Goal: Information Seeking & Learning: Check status

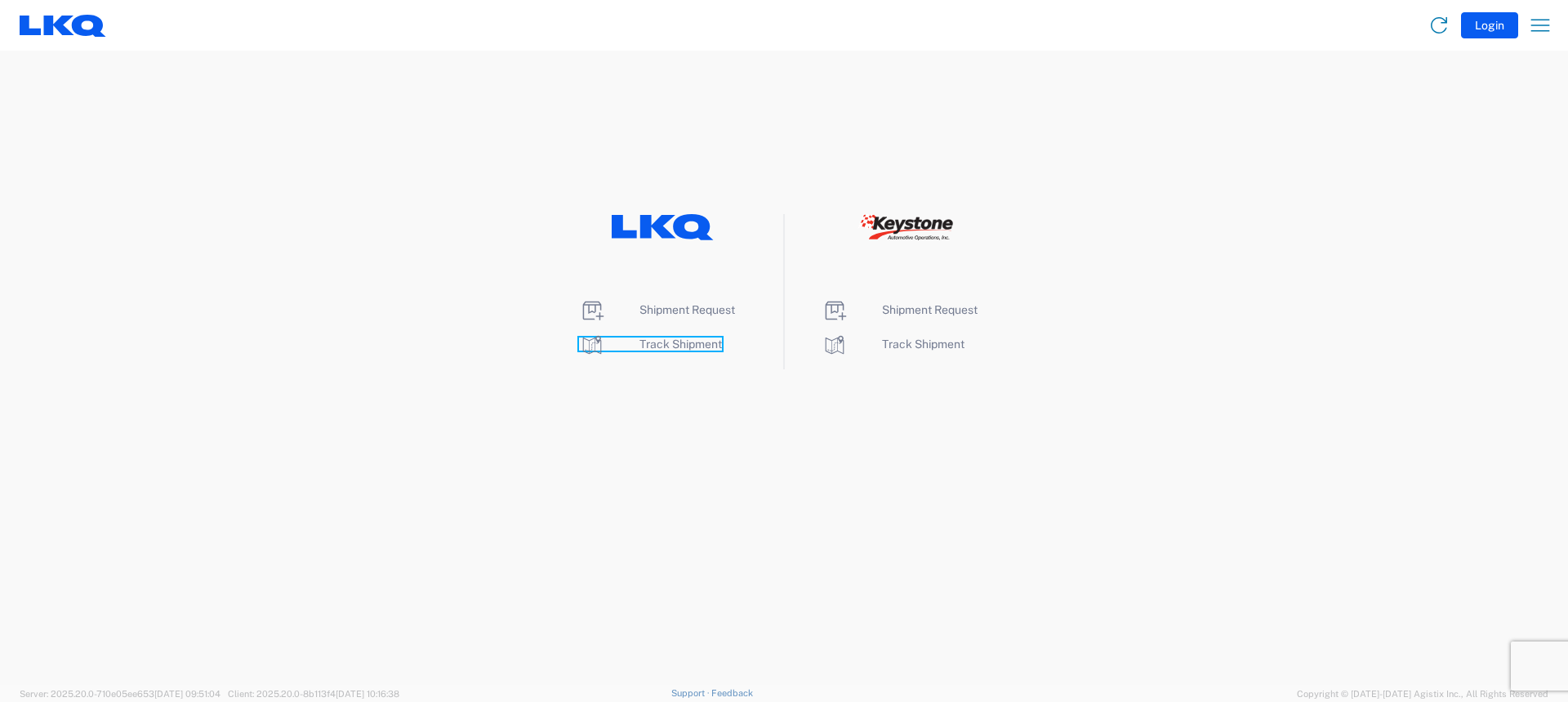
click at [663, 346] on span "Track Shipment" at bounding box center [681, 344] width 82 height 13
click at [674, 341] on span "Track Shipment" at bounding box center [681, 344] width 82 height 13
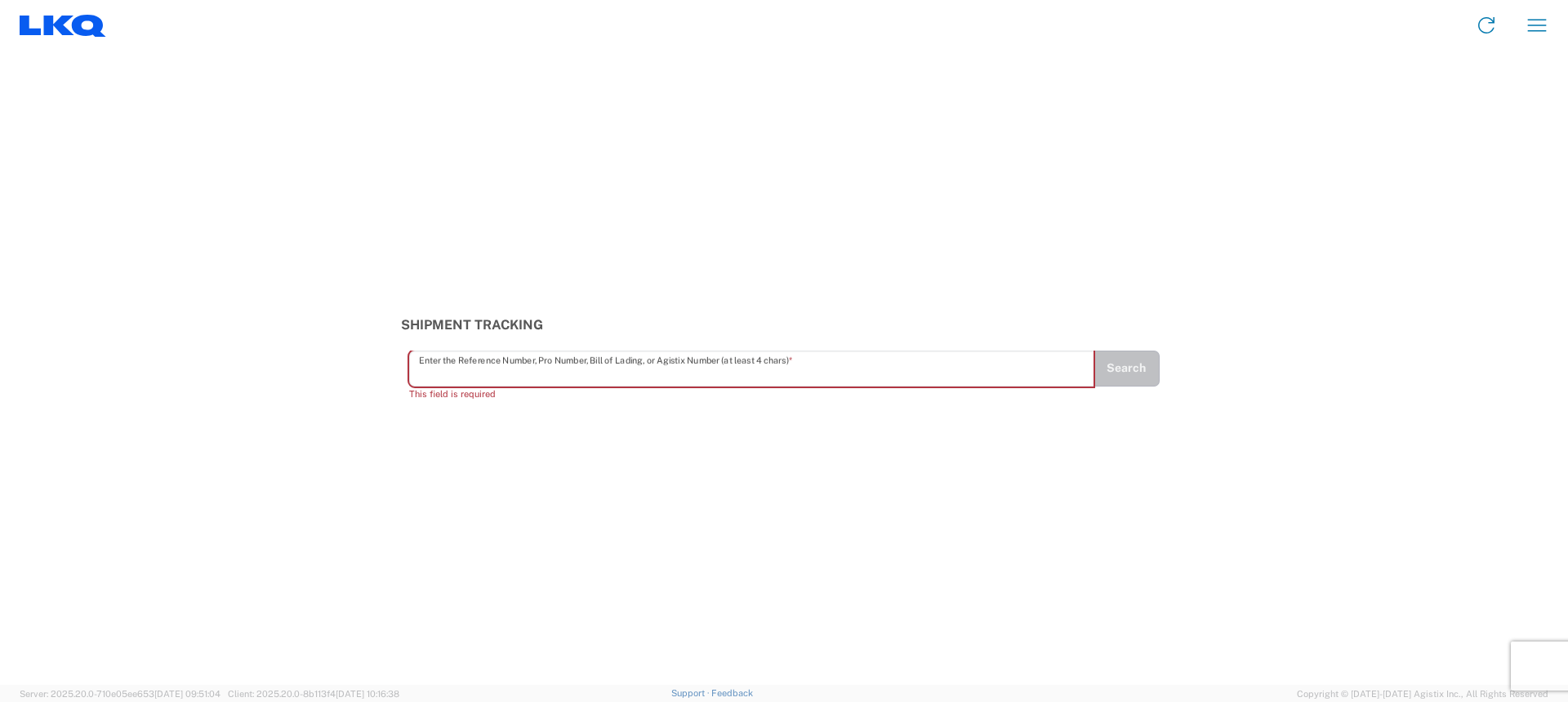
paste input "56607110"
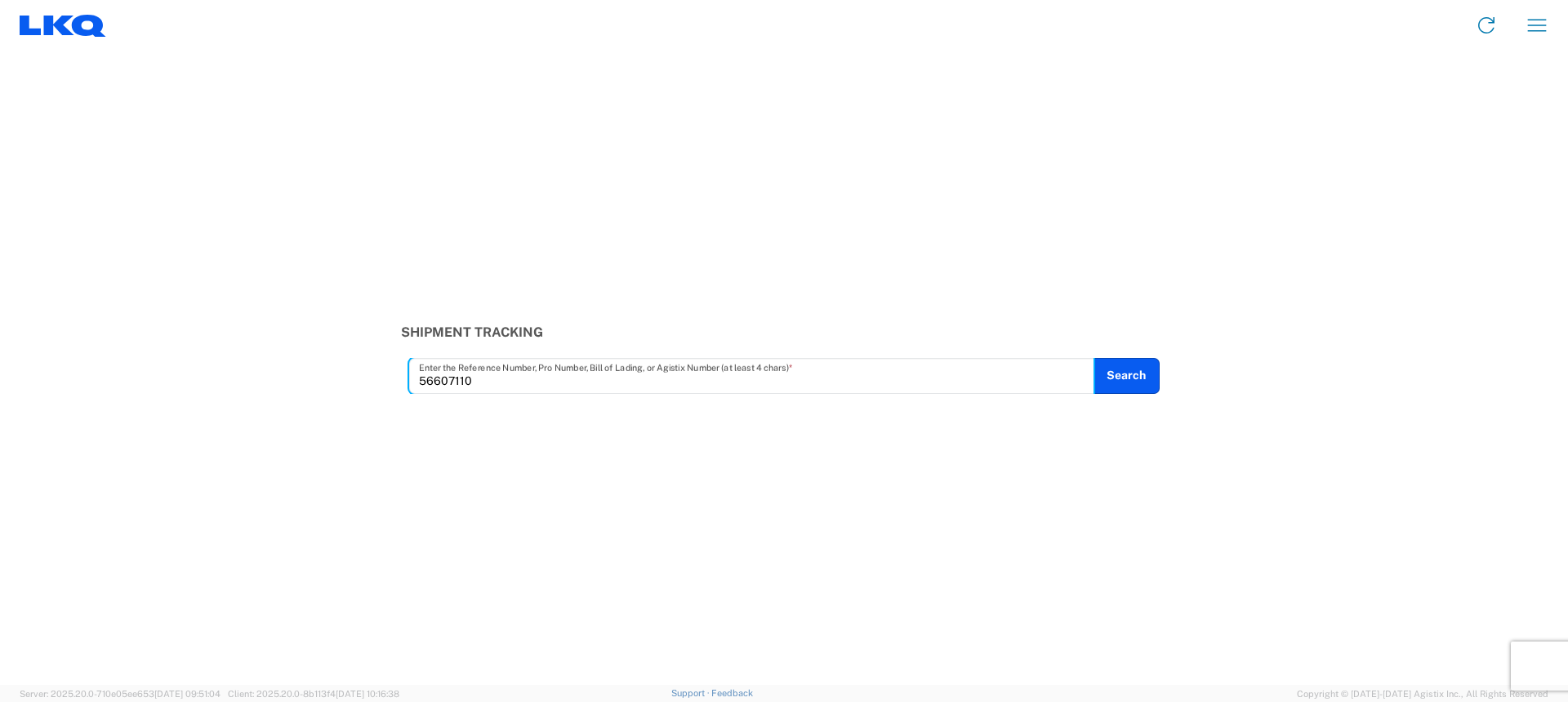
type input "56607110"
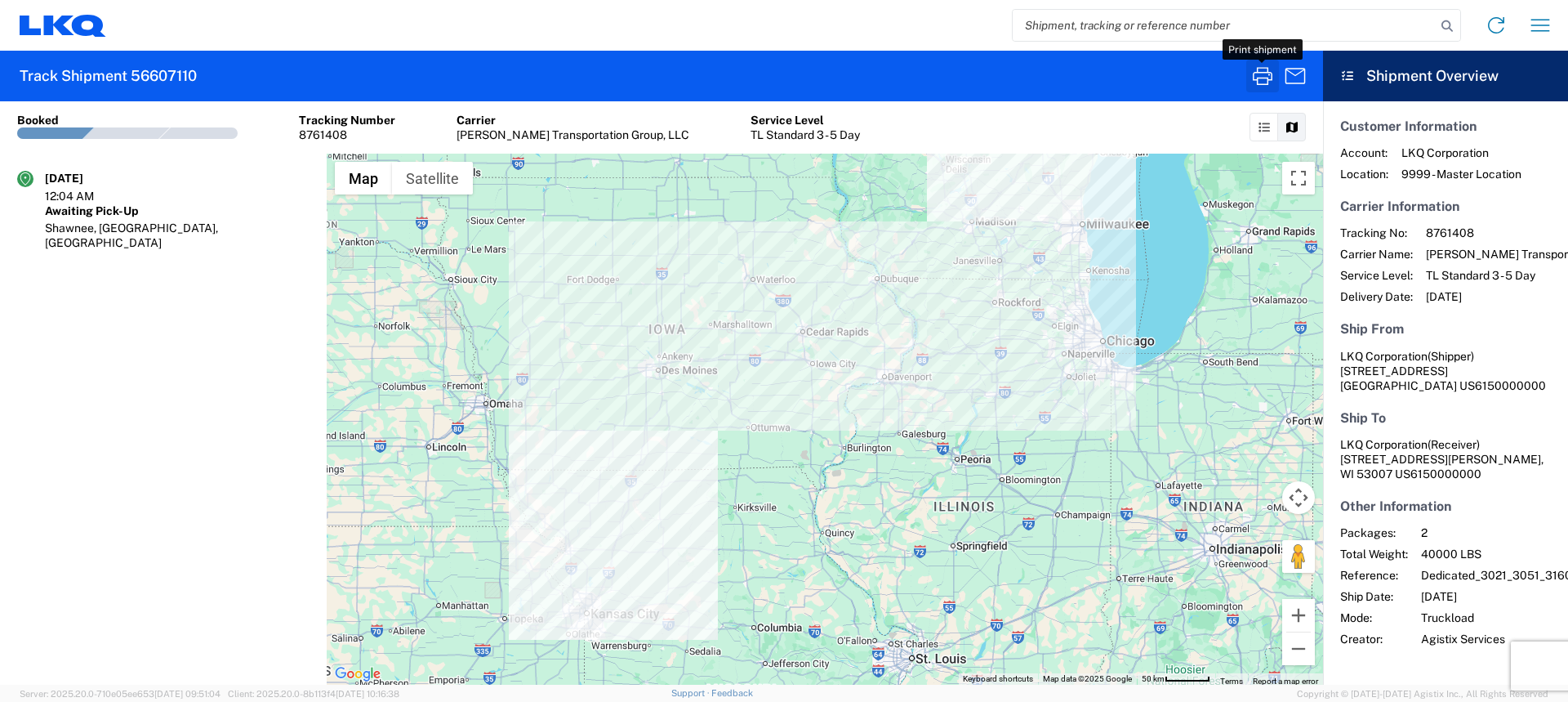
click at [1267, 80] on icon "button" at bounding box center [1262, 76] width 26 height 26
